Goal: Find specific page/section: Find specific page/section

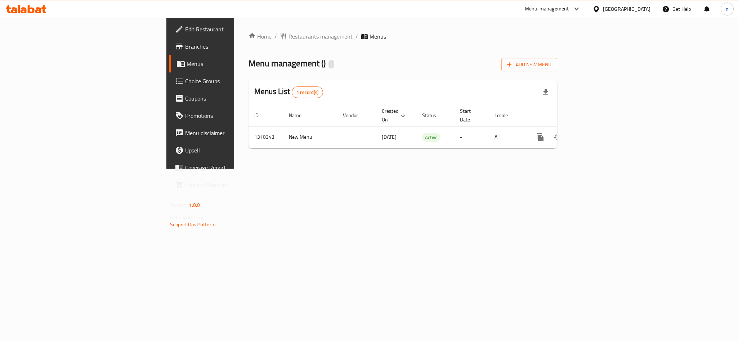
click at [289, 36] on span "Restaurants management" at bounding box center [321, 36] width 64 height 9
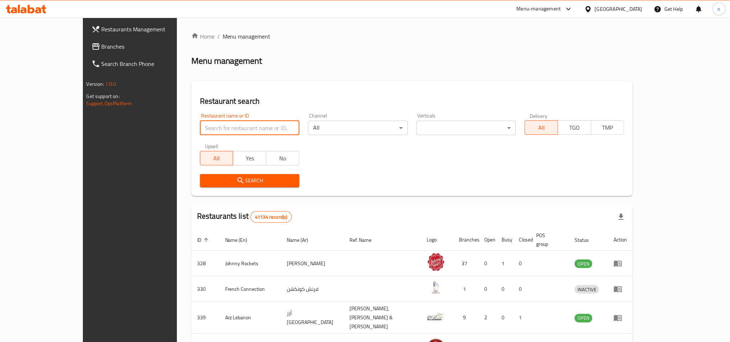
click at [200, 128] on input "search" at bounding box center [249, 128] width 99 height 14
paste input "705398"
type input "705398"
click button "Search" at bounding box center [249, 180] width 99 height 13
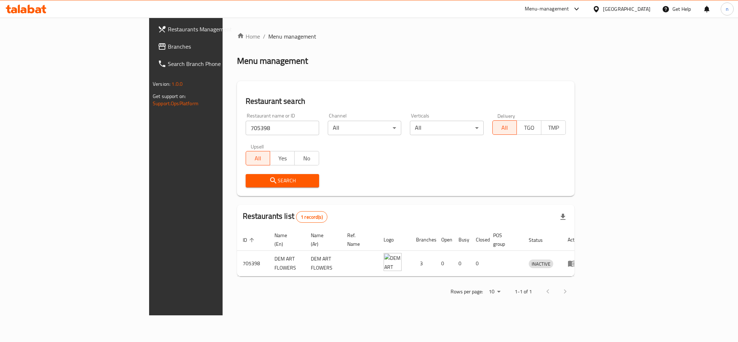
click at [618, 2] on div "[GEOGRAPHIC_DATA]" at bounding box center [622, 8] width 70 height 17
click at [606, 8] on div "[GEOGRAPHIC_DATA]" at bounding box center [627, 9] width 48 height 8
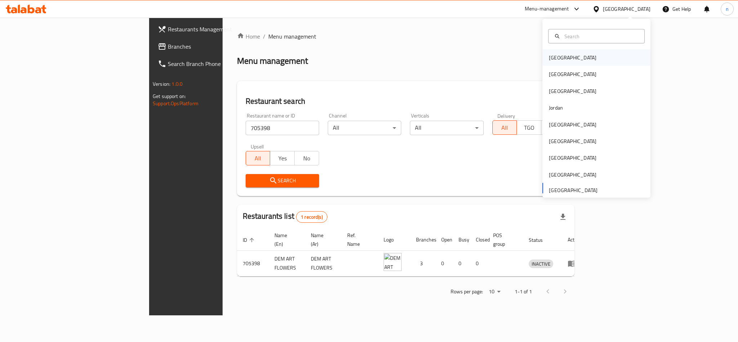
click at [550, 61] on div "[GEOGRAPHIC_DATA]" at bounding box center [573, 58] width 48 height 8
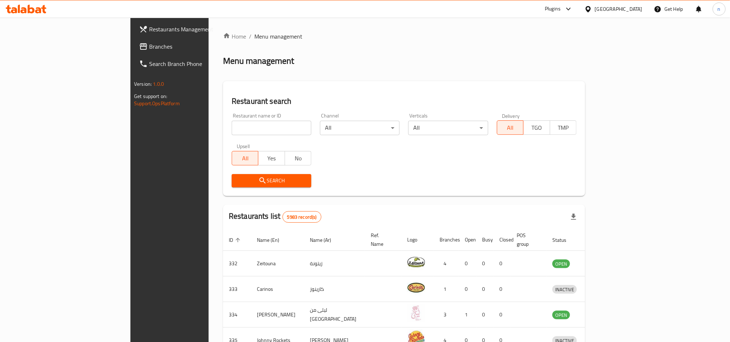
drag, startPoint x: 49, startPoint y: 41, endPoint x: 45, endPoint y: 41, distance: 4.0
click at [133, 41] on link "Branches" at bounding box center [192, 46] width 119 height 17
